Goal: Contribute content

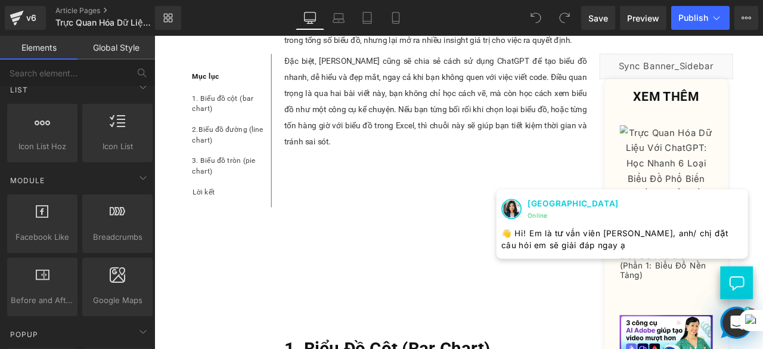
scroll to position [775, 0]
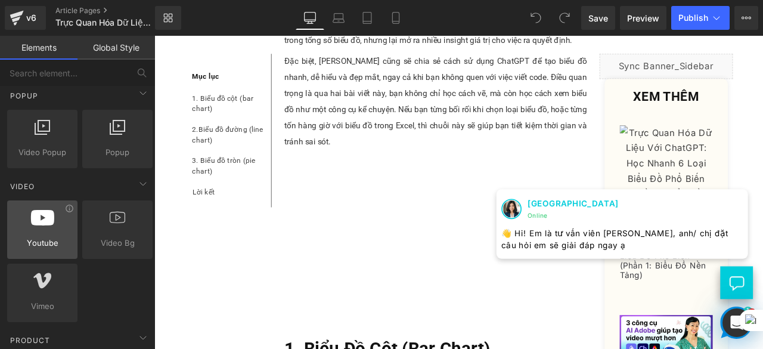
click at [57, 237] on span "Youtube" at bounding box center [42, 243] width 63 height 13
click at [36, 237] on span "Youtube" at bounding box center [42, 243] width 63 height 13
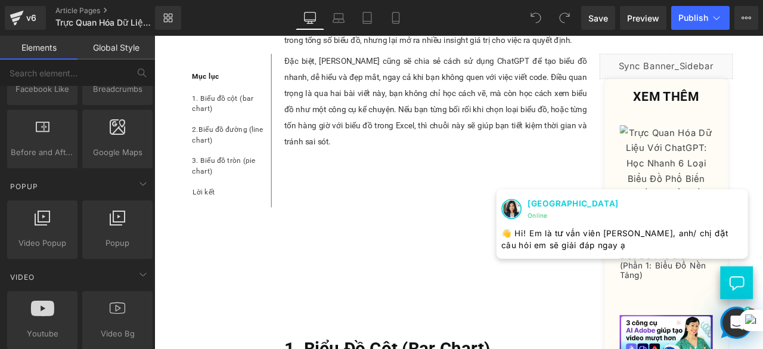
scroll to position [863, 0]
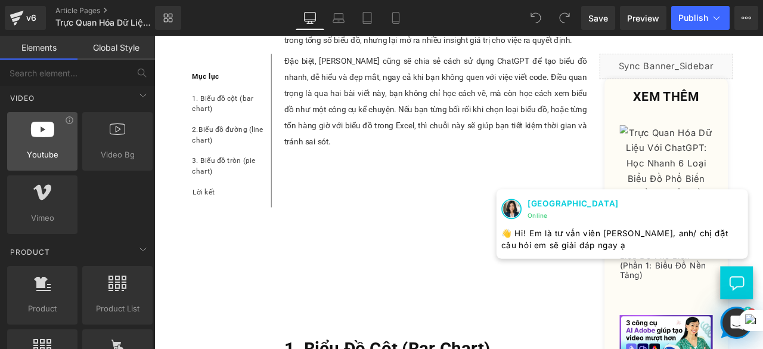
drag, startPoint x: 43, startPoint y: 154, endPoint x: 32, endPoint y: 148, distance: 12.3
click at [32, 148] on span "Youtube" at bounding box center [42, 154] width 63 height 13
click at [56, 154] on span "Youtube" at bounding box center [42, 154] width 63 height 13
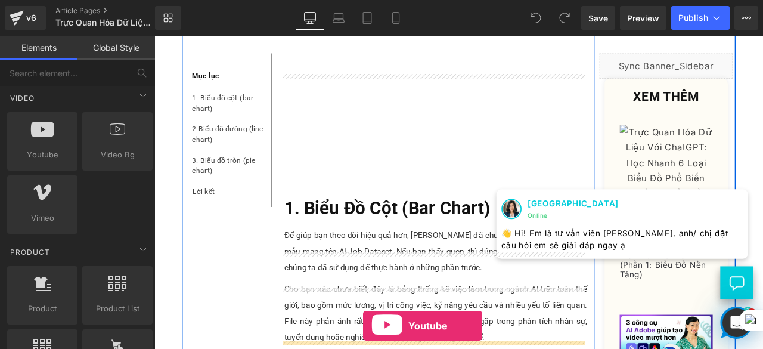
scroll to position [787, 0]
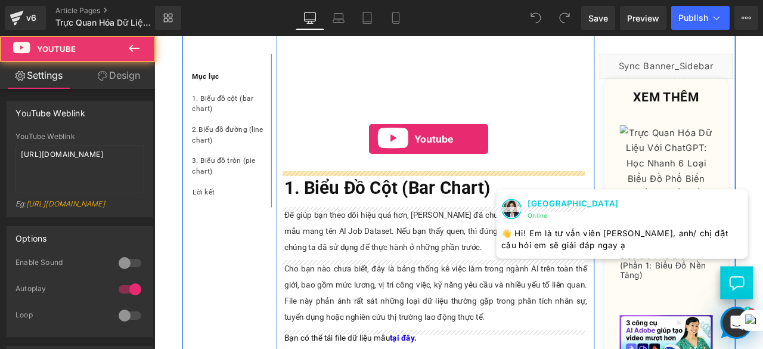
click at [409, 158] on div at bounding box center [487, 87] width 359 height 202
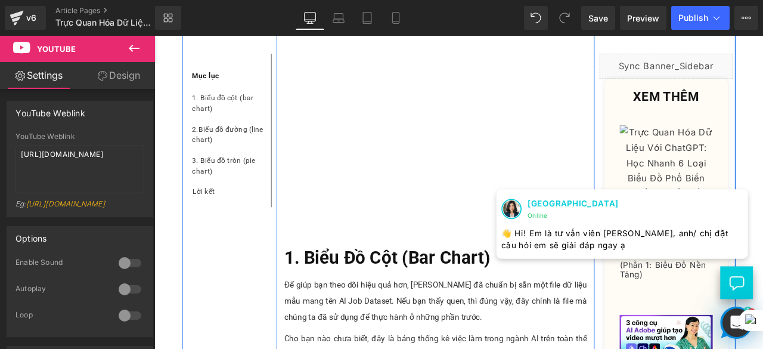
scroll to position [966, 0]
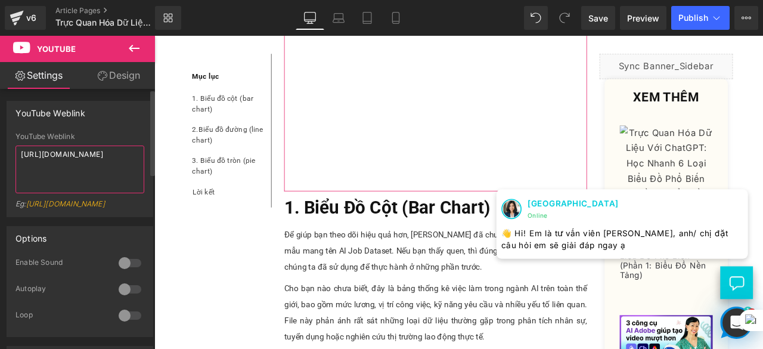
drag, startPoint x: 116, startPoint y: 167, endPoint x: 18, endPoint y: 154, distance: 99.2
click at [18, 154] on textarea "[URL][DOMAIN_NAME]" at bounding box center [79, 169] width 129 height 48
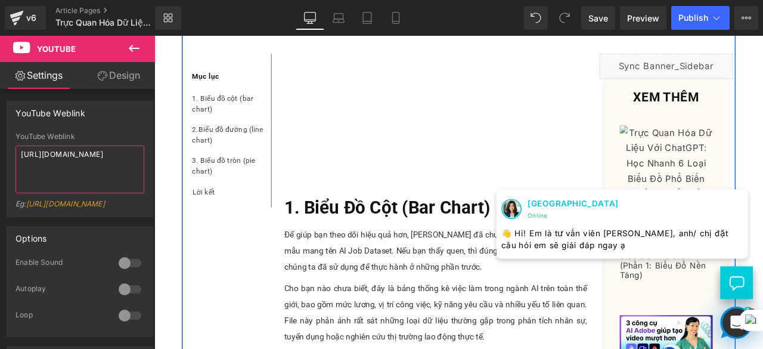
scroll to position [846, 0]
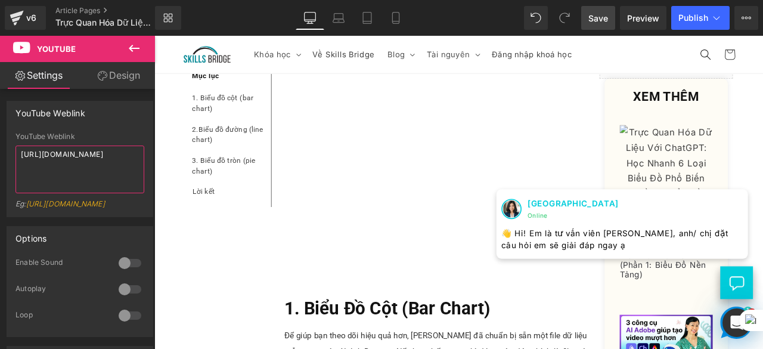
type textarea "[URL][DOMAIN_NAME]"
click at [606, 21] on span "Save" at bounding box center [598, 18] width 20 height 13
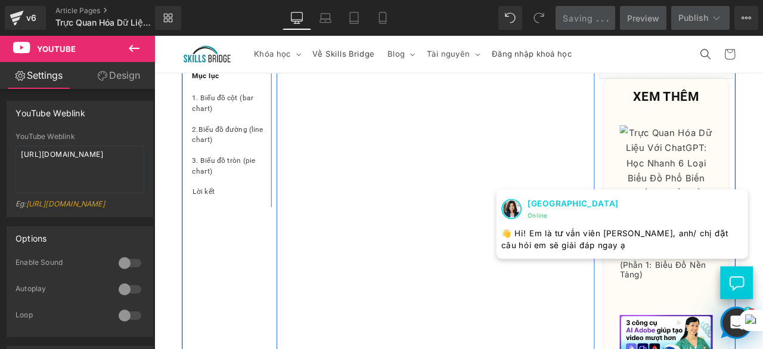
scroll to position [668, 0]
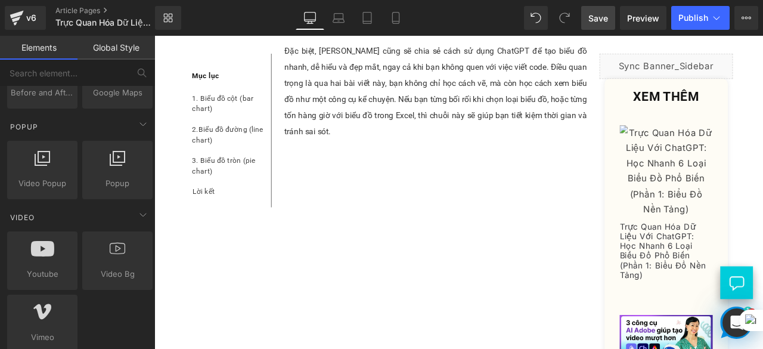
scroll to position [684, 0]
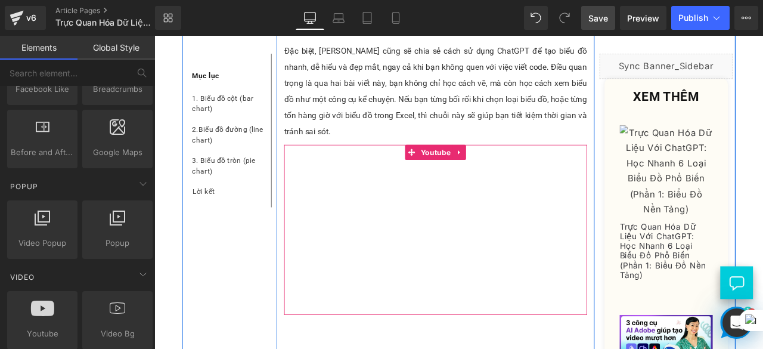
click at [386, 196] on div at bounding box center [487, 266] width 359 height 202
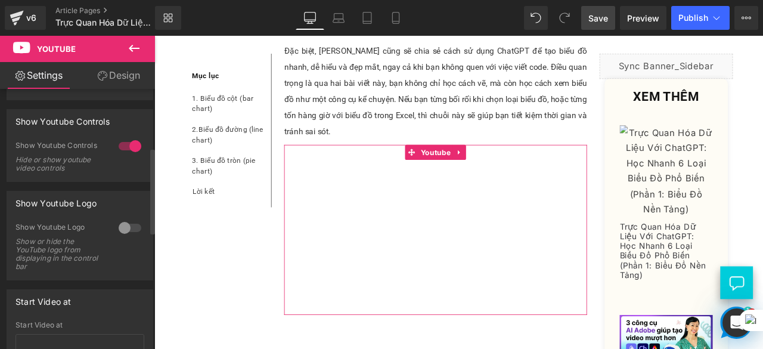
scroll to position [0, 0]
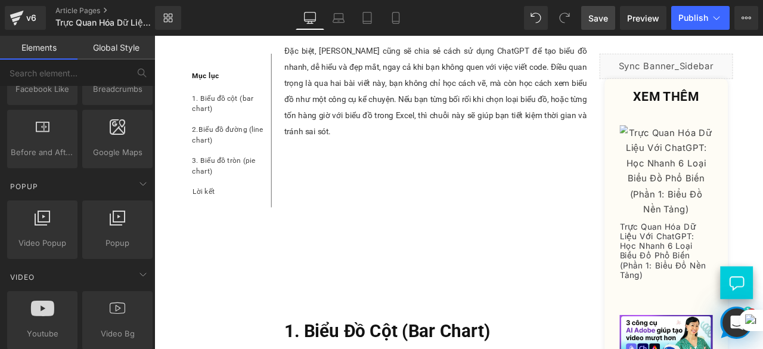
click at [608, 23] on span "Save" at bounding box center [598, 18] width 20 height 13
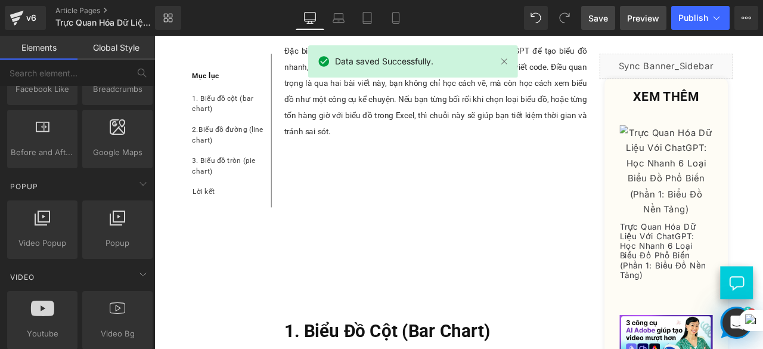
click at [643, 26] on link "Preview" at bounding box center [643, 18] width 46 height 24
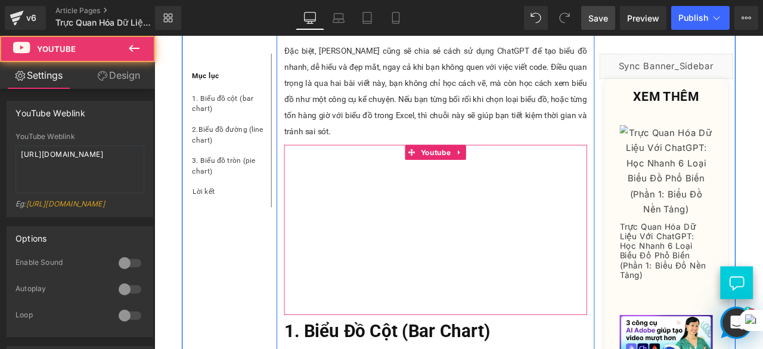
click at [466, 320] on div at bounding box center [487, 266] width 359 height 202
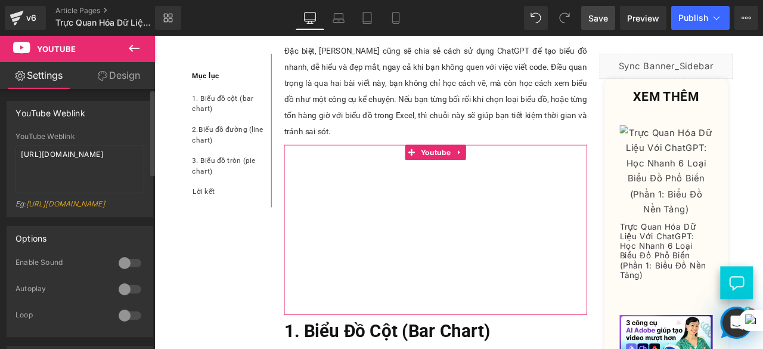
click at [134, 299] on div at bounding box center [130, 289] width 29 height 19
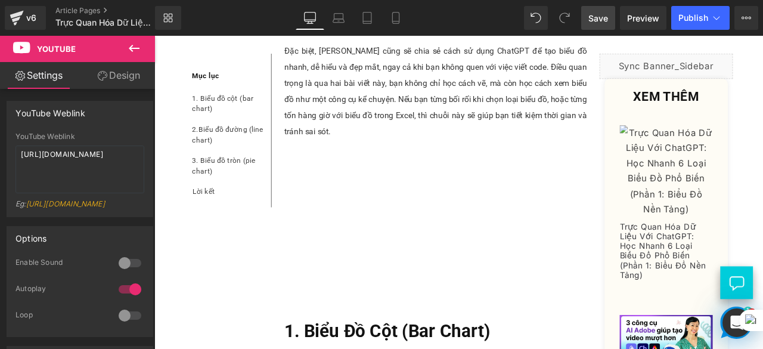
drag, startPoint x: 602, startPoint y: 20, endPoint x: 497, endPoint y: 370, distance: 366.0
click at [602, 20] on span "Save" at bounding box center [598, 18] width 20 height 13
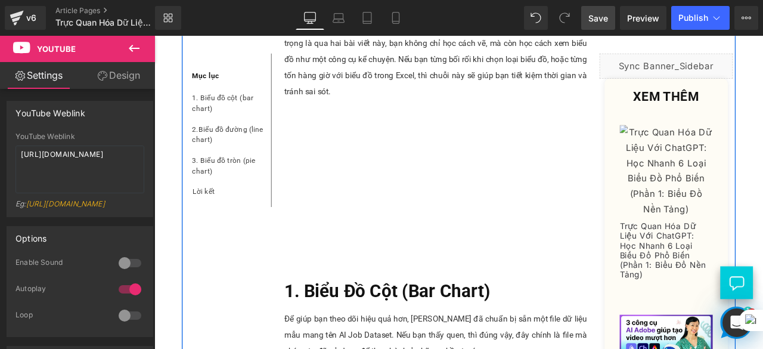
scroll to position [834, 0]
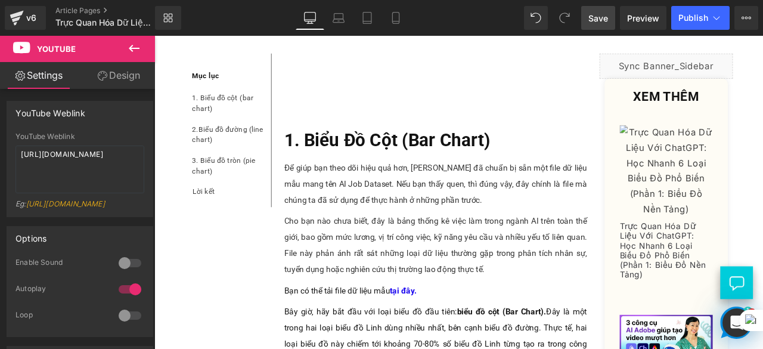
click at [613, 13] on link "Save" at bounding box center [598, 18] width 34 height 24
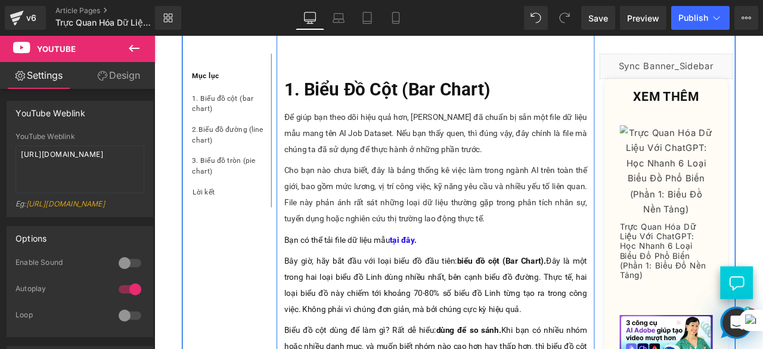
scroll to position [656, 0]
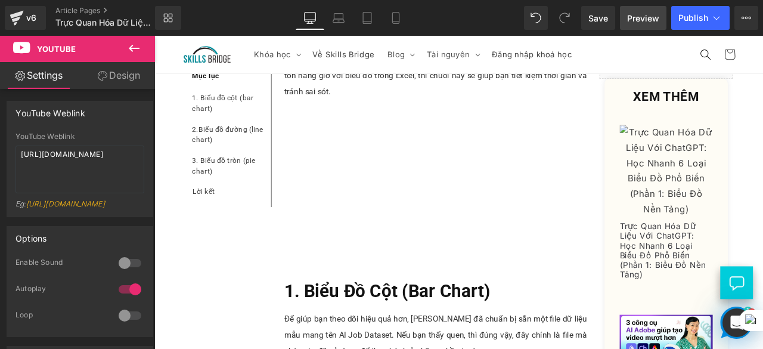
click at [650, 18] on span "Preview" at bounding box center [643, 18] width 32 height 13
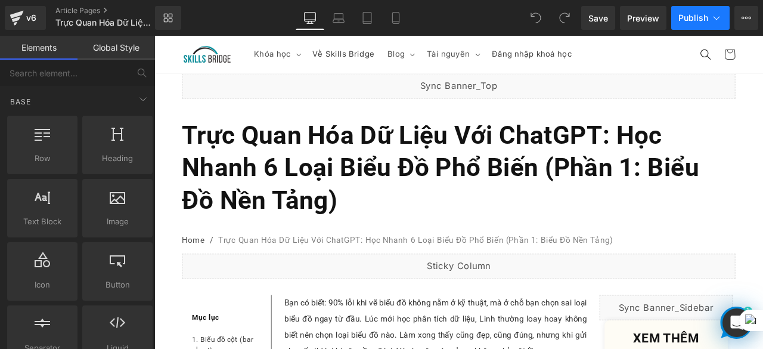
click at [682, 14] on span "Publish" at bounding box center [693, 18] width 30 height 10
click at [685, 18] on span "Publish" at bounding box center [693, 18] width 30 height 10
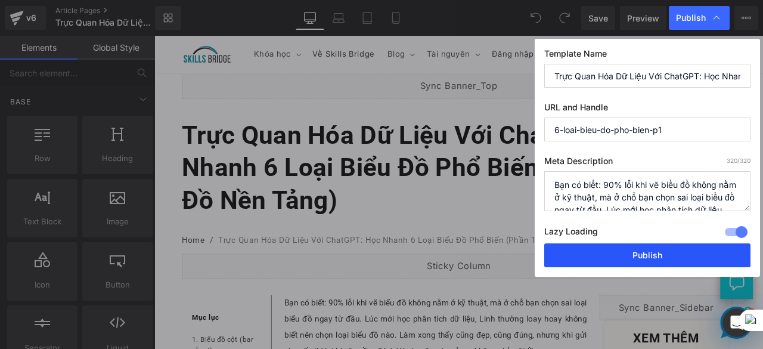
click at [626, 255] on button "Publish" at bounding box center [647, 255] width 206 height 24
